Goal: Task Accomplishment & Management: Use online tool/utility

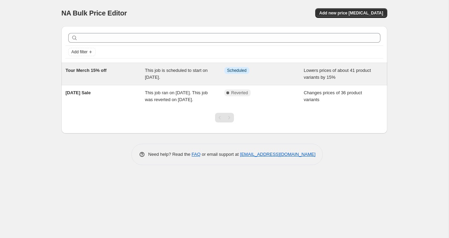
click at [103, 68] on span "Tour Merch 15% off" at bounding box center [86, 70] width 41 height 5
select select "percentage"
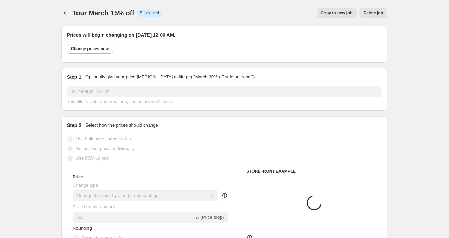
select select "collection"
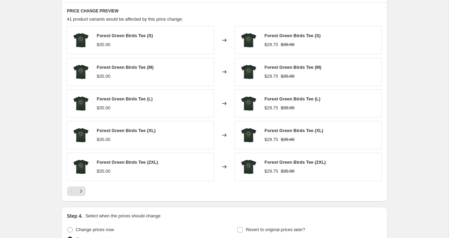
scroll to position [513, 0]
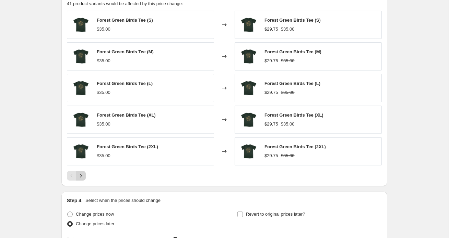
click at [81, 173] on icon "Next" at bounding box center [81, 175] width 7 height 7
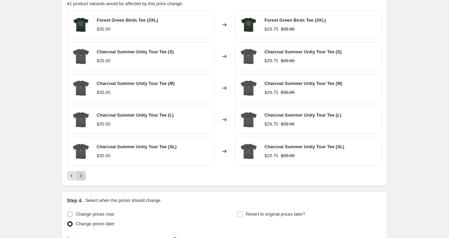
click at [81, 173] on icon "Next" at bounding box center [81, 175] width 7 height 7
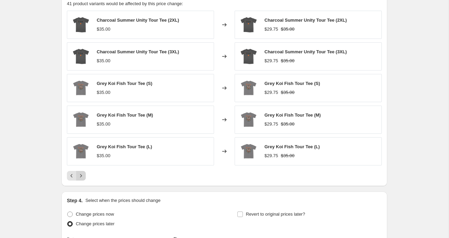
click at [81, 173] on icon "Next" at bounding box center [81, 175] width 7 height 7
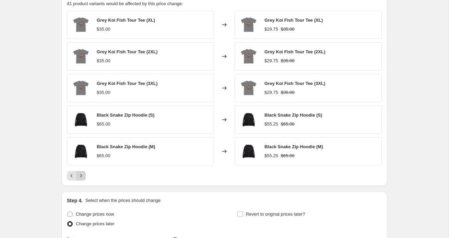
click at [82, 174] on icon "Next" at bounding box center [81, 175] width 7 height 7
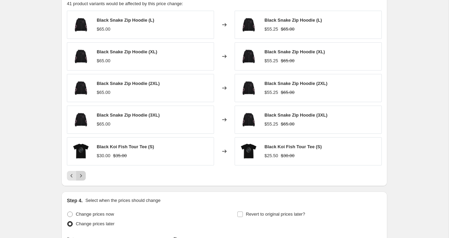
click at [82, 174] on icon "Next" at bounding box center [81, 175] width 7 height 7
